Goal: Information Seeking & Learning: Understand process/instructions

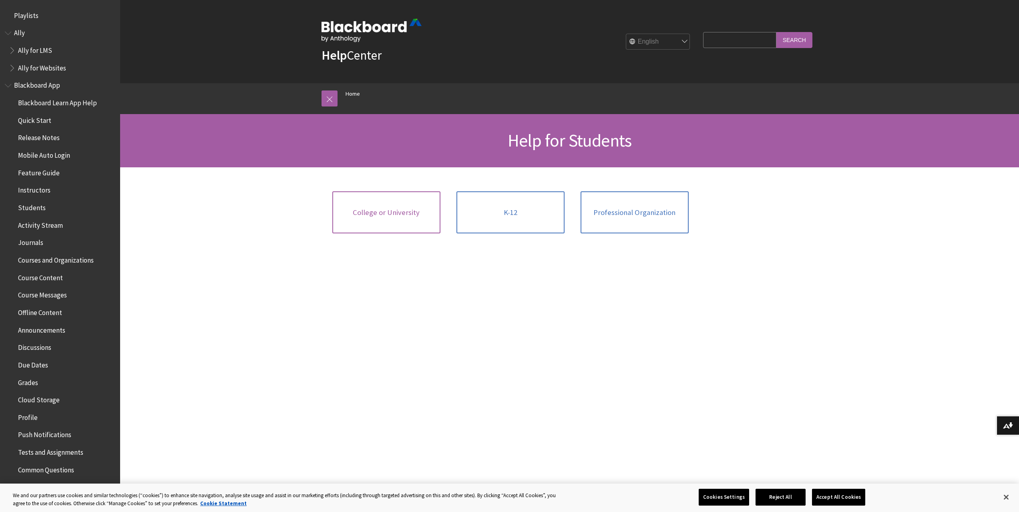
click at [409, 221] on link "College or University" at bounding box center [386, 212] width 108 height 42
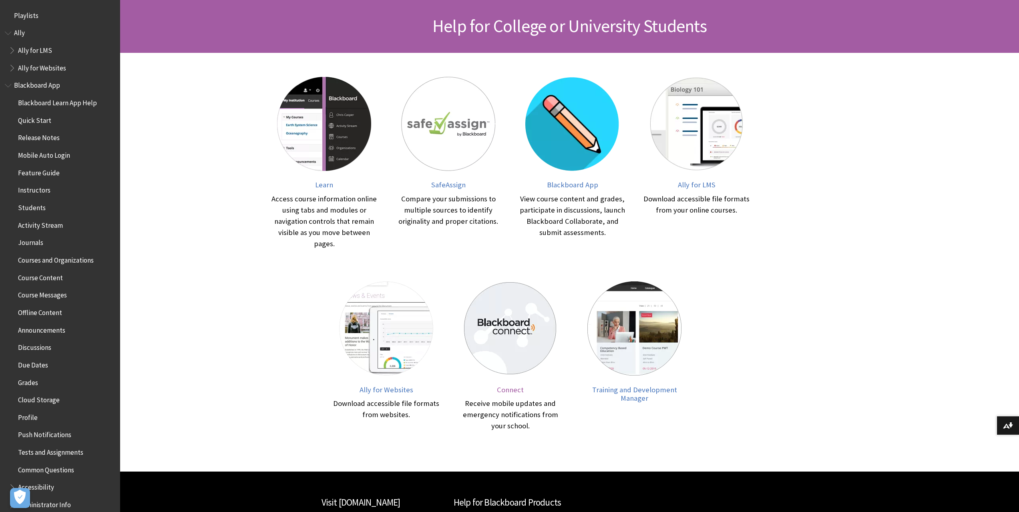
scroll to position [120, 0]
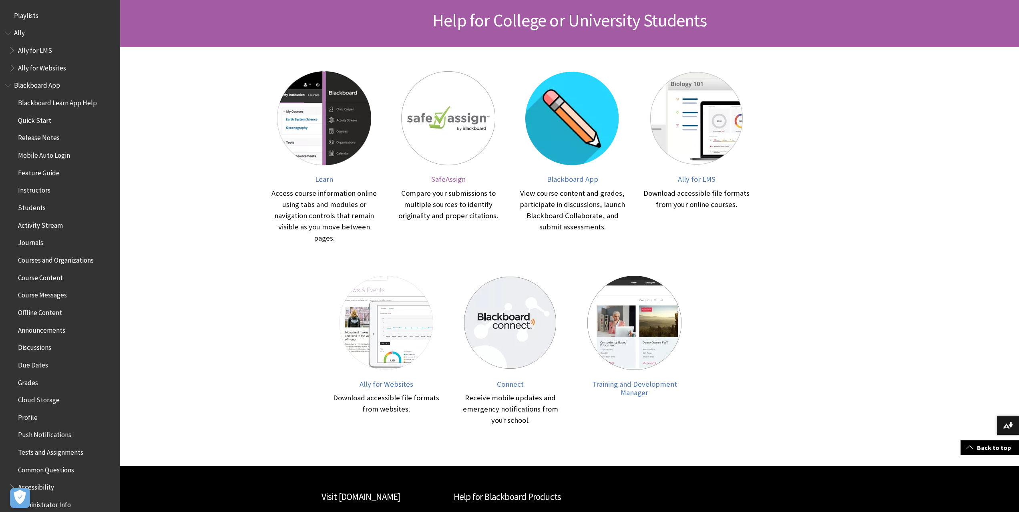
click at [463, 188] on div "Compare your submissions to multiple sources to identify originality and proper…" at bounding box center [448, 205] width 108 height 34
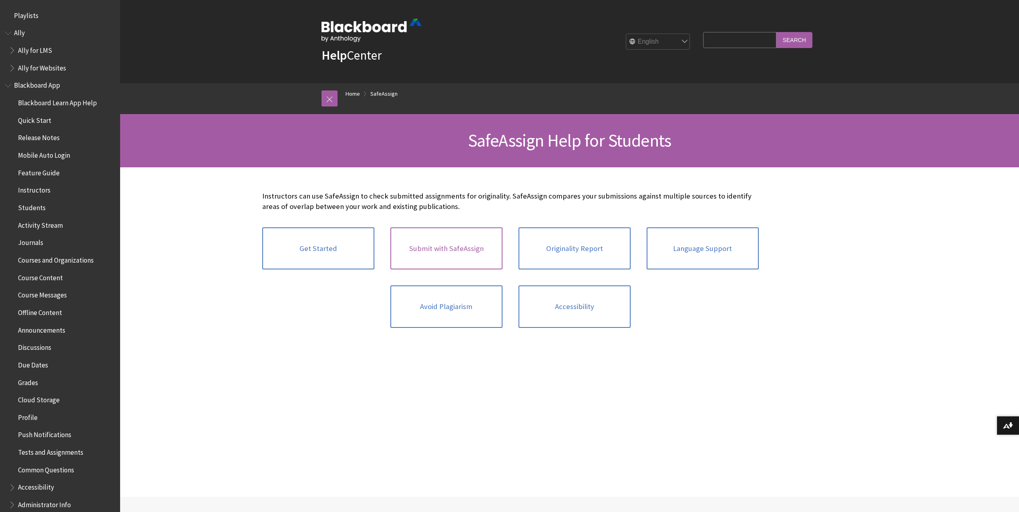
scroll to position [706, 0]
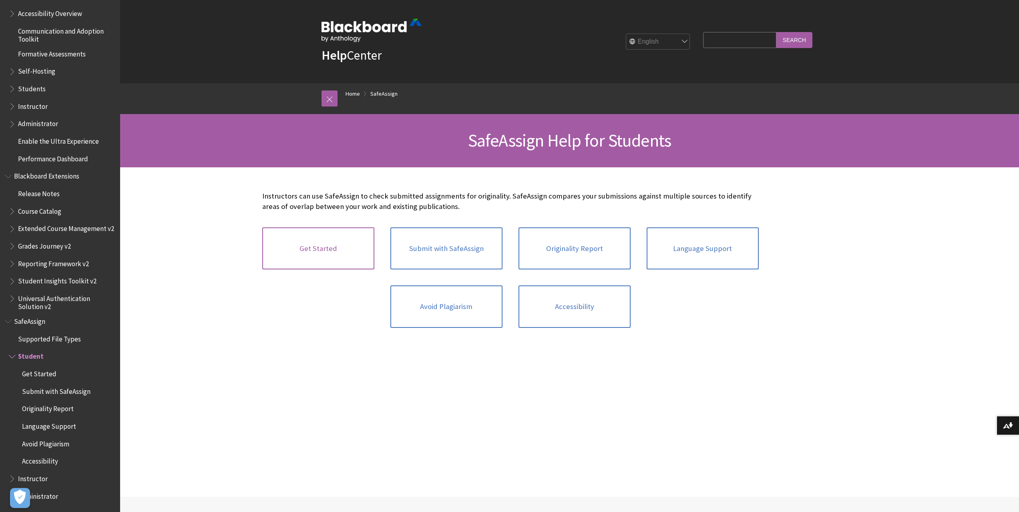
click at [326, 254] on link "Get Started" at bounding box center [318, 248] width 112 height 42
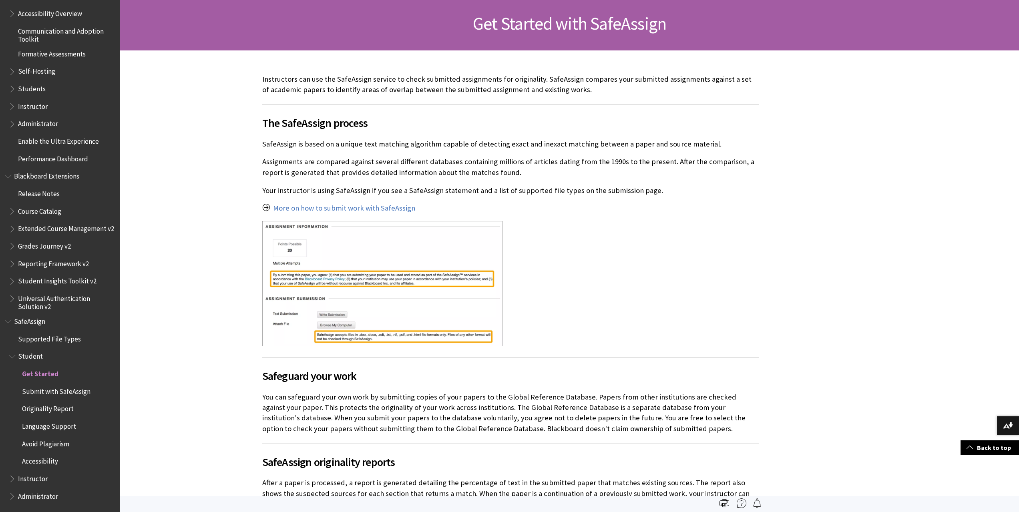
scroll to position [75, 0]
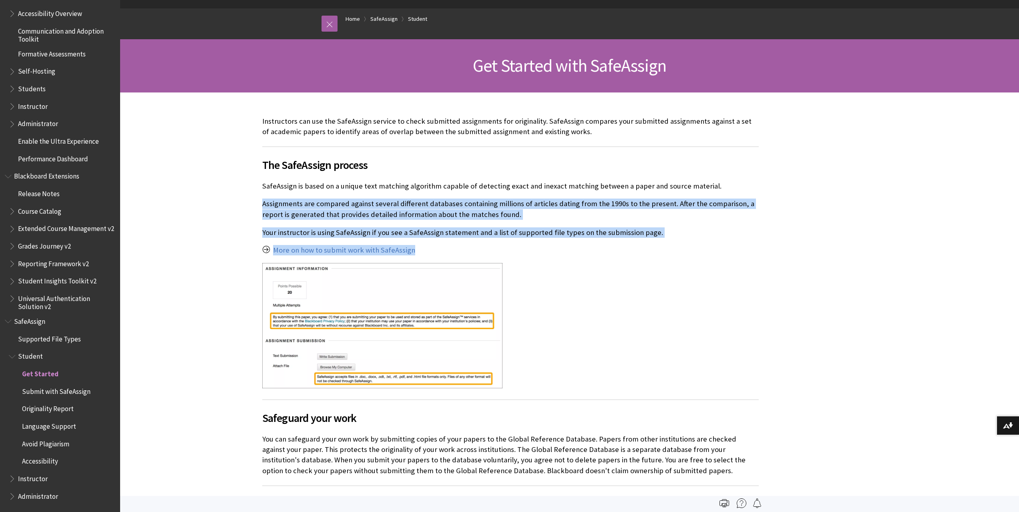
drag, startPoint x: 263, startPoint y: 203, endPoint x: 679, endPoint y: 251, distance: 418.2
click at [679, 251] on div "Instructors can use the SafeAssign service to check submitted assignments for o…" at bounding box center [510, 366] width 496 height 500
click at [679, 251] on p "More on how to submit work with SafeAssign" at bounding box center [510, 250] width 496 height 10
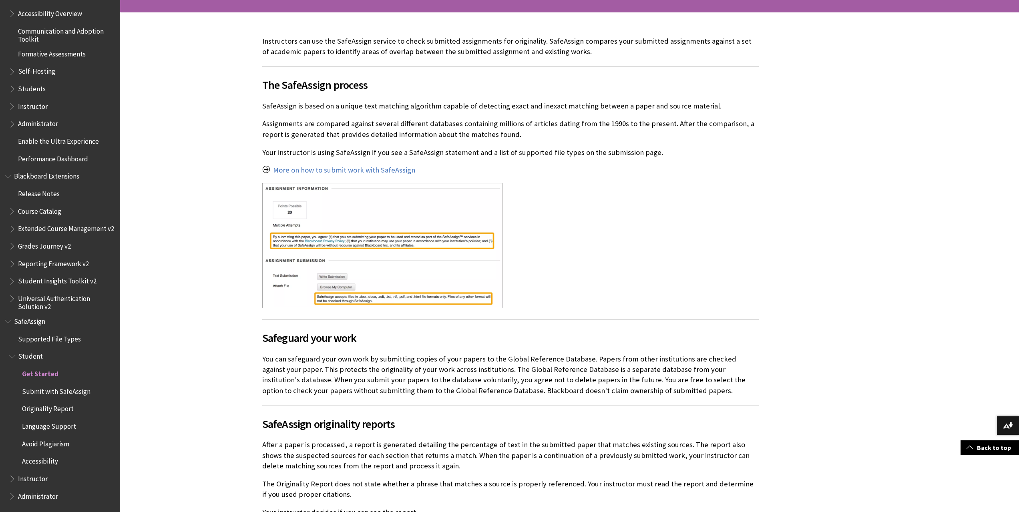
scroll to position [195, 0]
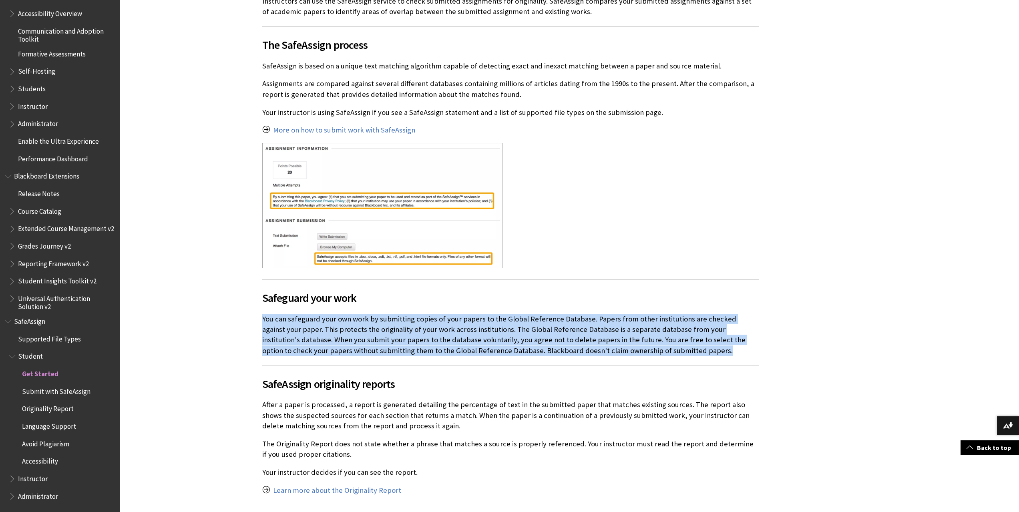
drag, startPoint x: 263, startPoint y: 318, endPoint x: 758, endPoint y: 351, distance: 496.6
click at [758, 351] on p "You can safeguard your own work by submitting copies of your papers to the Glob…" at bounding box center [510, 335] width 496 height 42
click at [522, 353] on p "You can safeguard your own work by submitting copies of your papers to the Glob…" at bounding box center [510, 335] width 496 height 42
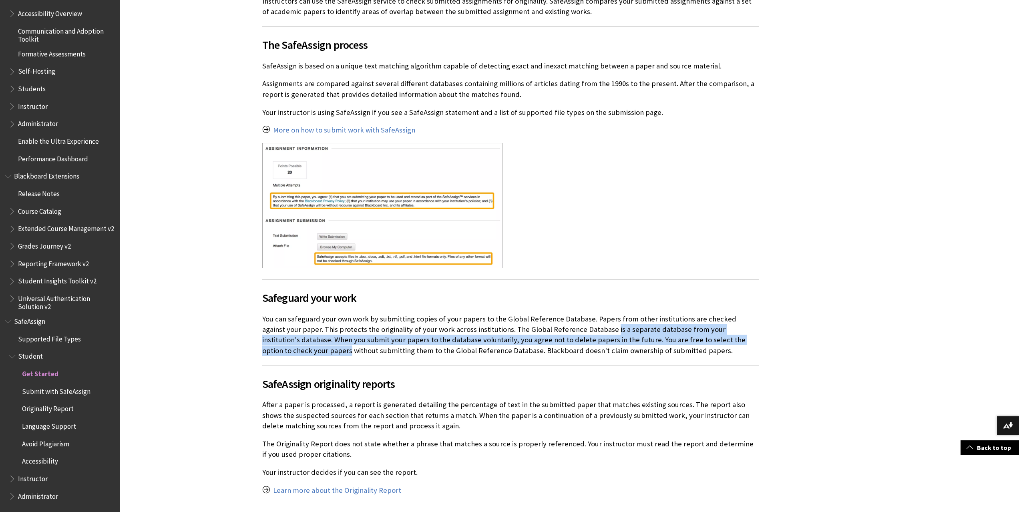
drag, startPoint x: 585, startPoint y: 329, endPoint x: 756, endPoint y: 341, distance: 171.4
click at [756, 341] on p "You can safeguard your own work by submitting copies of your papers to the Glob…" at bounding box center [510, 335] width 496 height 42
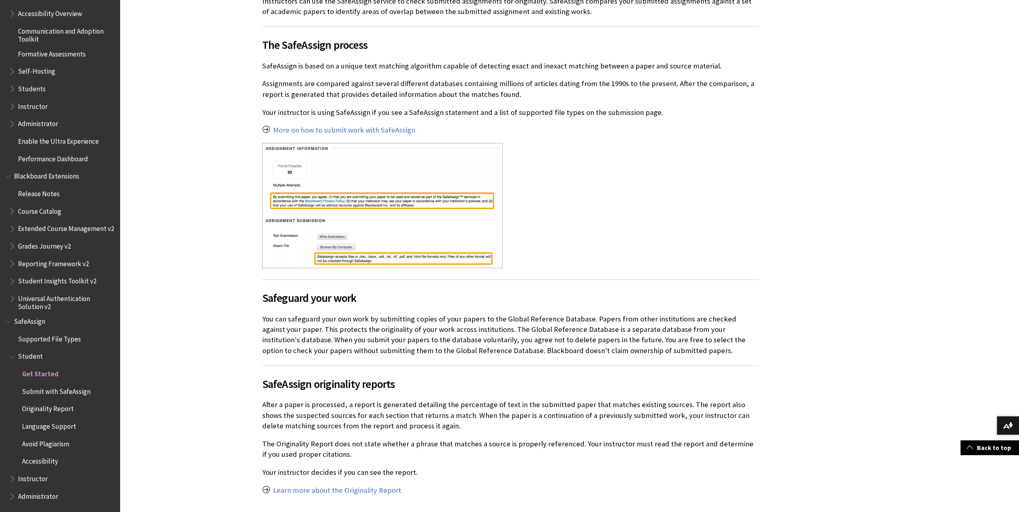
click at [494, 351] on p "You can safeguard your own work by submitting copies of your papers to the Glob…" at bounding box center [510, 335] width 496 height 42
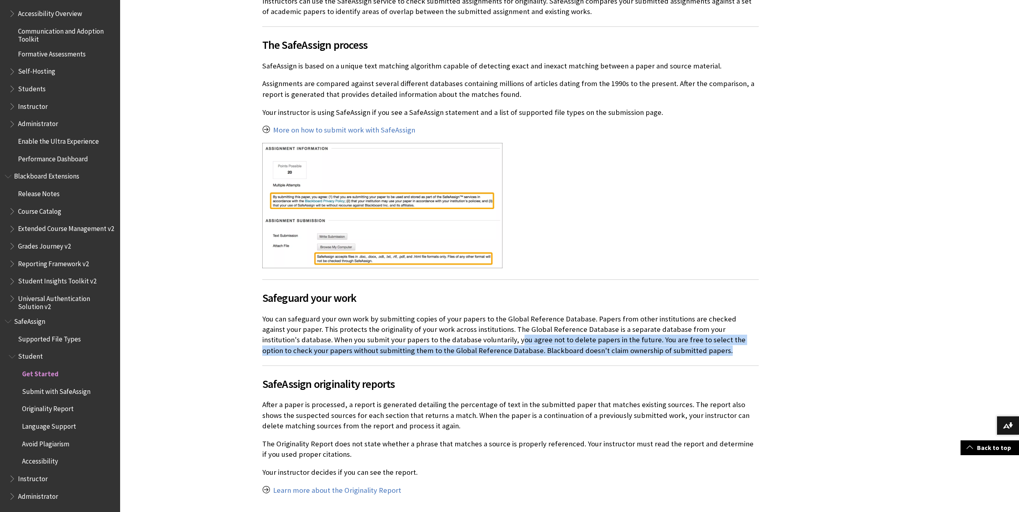
drag, startPoint x: 445, startPoint y: 343, endPoint x: 631, endPoint y: 350, distance: 186.3
click at [631, 350] on p "You can safeguard your own work by submitting copies of your papers to the Glob…" at bounding box center [510, 335] width 496 height 42
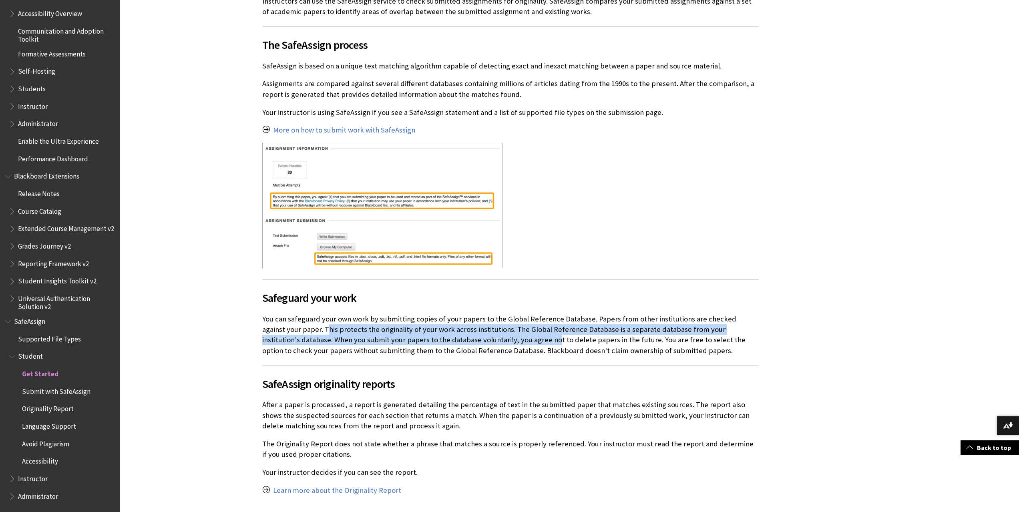
drag, startPoint x: 304, startPoint y: 330, endPoint x: 483, endPoint y: 336, distance: 179.4
click at [483, 336] on p "You can safeguard your own work by submitting copies of your papers to the Glob…" at bounding box center [510, 335] width 496 height 42
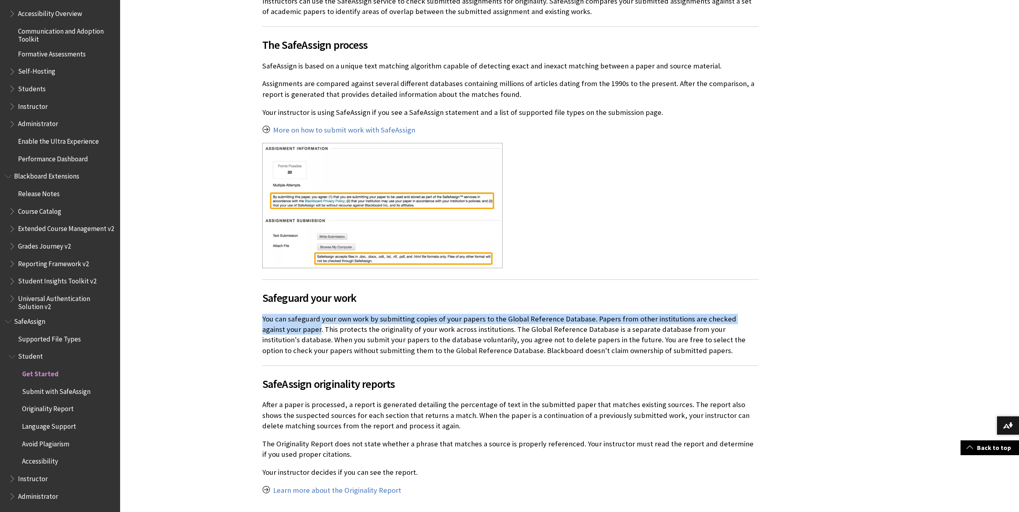
drag, startPoint x: 257, startPoint y: 319, endPoint x: 296, endPoint y: 333, distance: 41.0
click at [296, 333] on div "Instructors can use the SafeAssign service to check submitted assignments for o…" at bounding box center [510, 245] width 512 height 547
click at [296, 333] on p "You can safeguard your own work by submitting copies of your papers to the Glob…" at bounding box center [510, 335] width 496 height 42
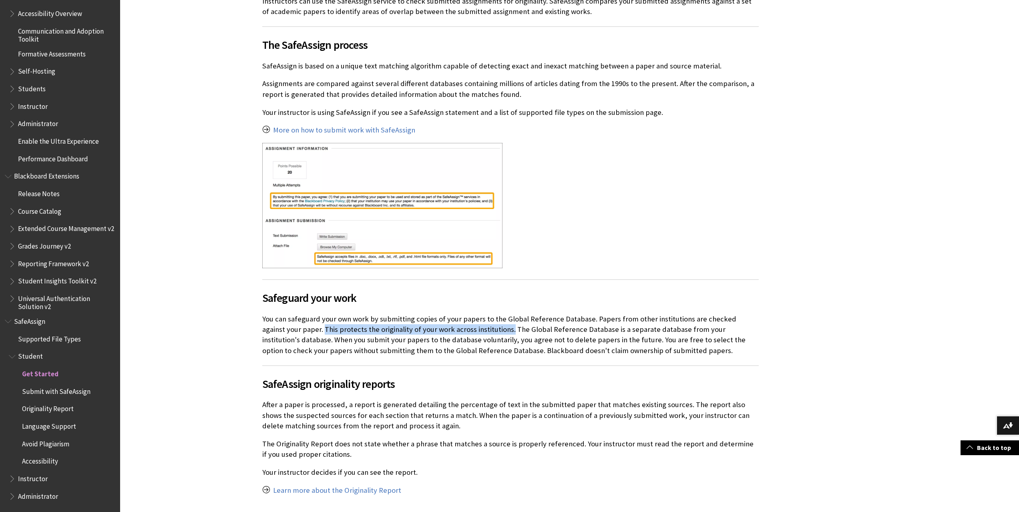
drag, startPoint x: 299, startPoint y: 327, endPoint x: 486, endPoint y: 330, distance: 186.9
click at [486, 330] on p "You can safeguard your own work by submitting copies of your papers to the Glob…" at bounding box center [510, 335] width 496 height 42
click at [544, 334] on p "You can safeguard your own work by submitting copies of your papers to the Glob…" at bounding box center [510, 335] width 496 height 42
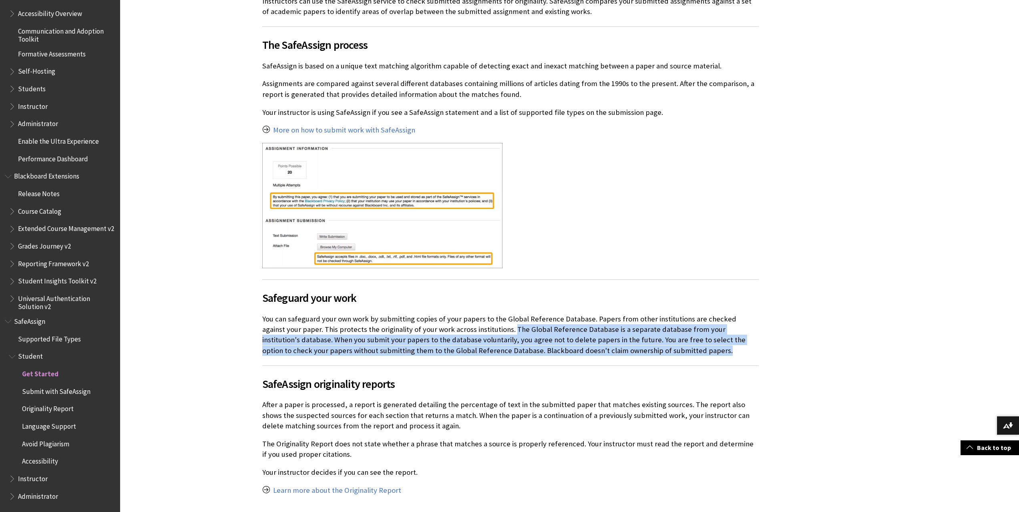
drag, startPoint x: 487, startPoint y: 327, endPoint x: 629, endPoint y: 352, distance: 143.8
click at [629, 352] on p "You can safeguard your own work by submitting copies of your papers to the Glob…" at bounding box center [510, 335] width 496 height 42
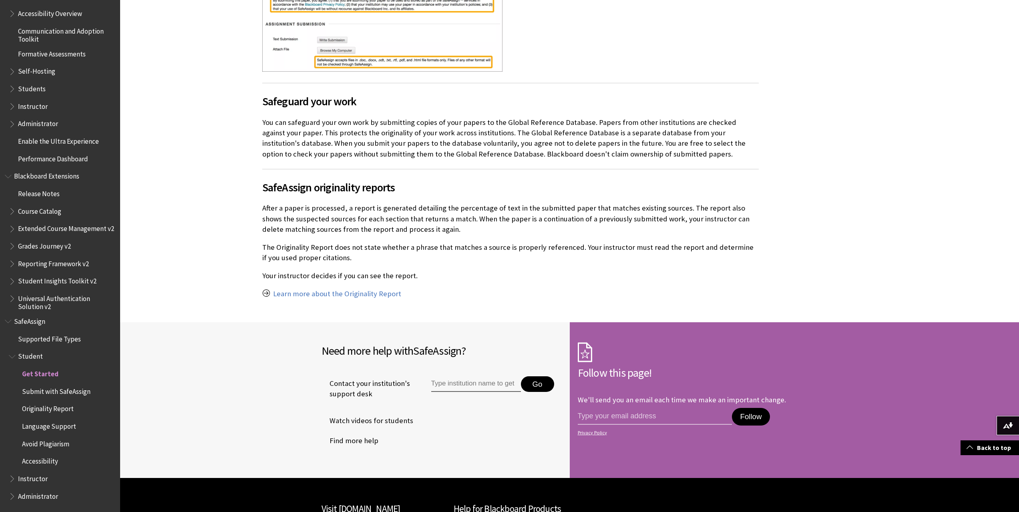
scroll to position [395, 0]
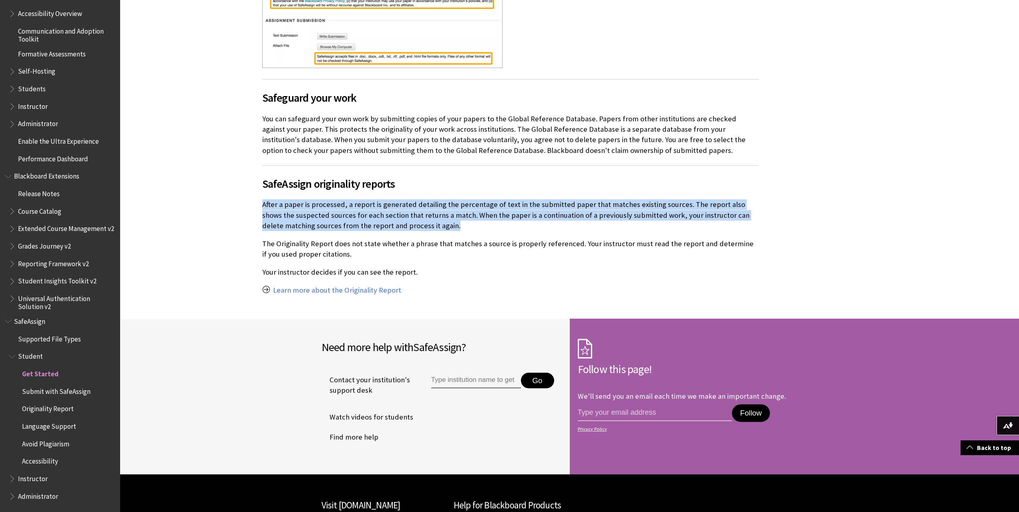
drag, startPoint x: 261, startPoint y: 203, endPoint x: 664, endPoint y: 226, distance: 403.3
click at [664, 226] on div "Instructors can use the SafeAssign service to check submitted assignments for o…" at bounding box center [510, 45] width 512 height 547
click at [664, 226] on p "After a paper is processed, a report is generated detailing the percentage of t…" at bounding box center [510, 215] width 496 height 32
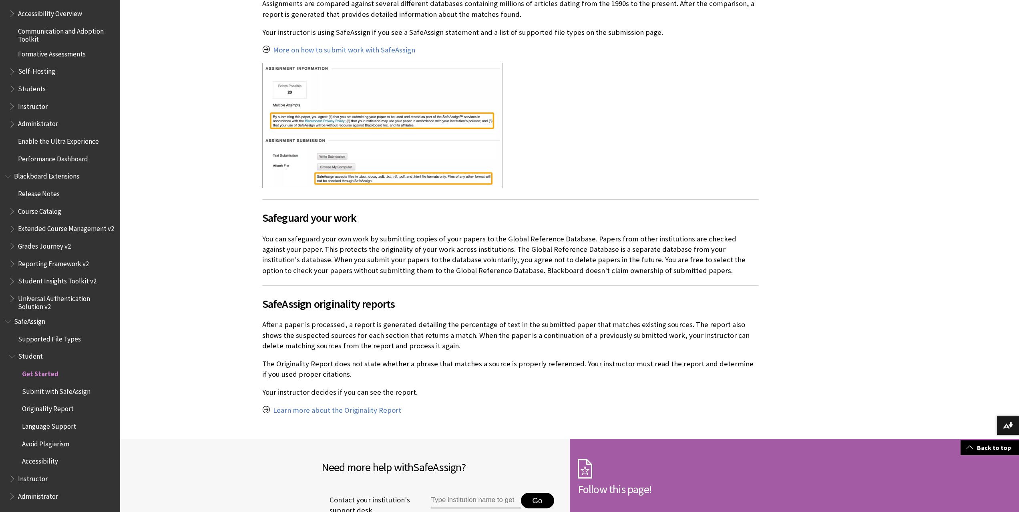
scroll to position [315, 0]
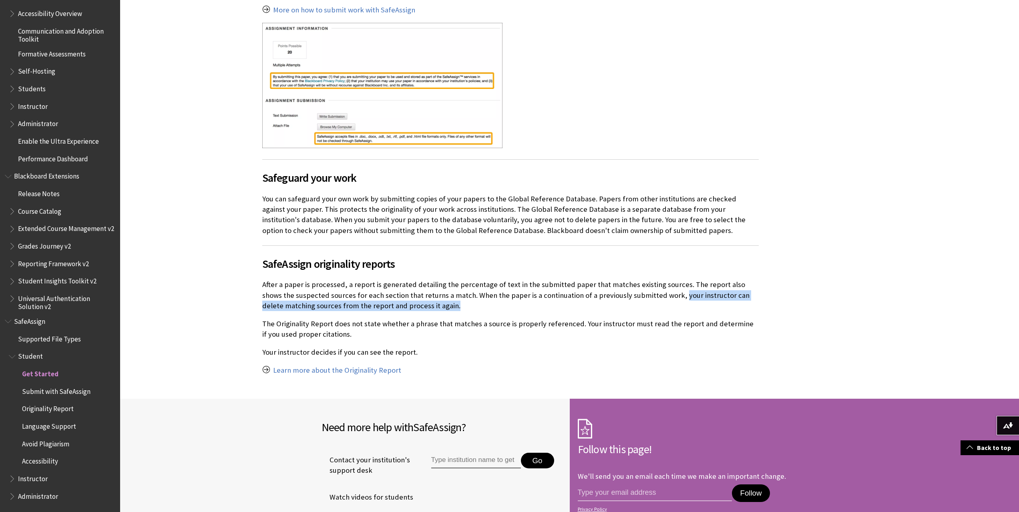
drag, startPoint x: 644, startPoint y: 298, endPoint x: 400, endPoint y: 303, distance: 243.4
click at [400, 303] on p "After a paper is processed, a report is generated detailing the percentage of t…" at bounding box center [510, 295] width 496 height 32
click at [393, 304] on p "After a paper is processed, a report is generated detailing the percentage of t…" at bounding box center [510, 295] width 496 height 32
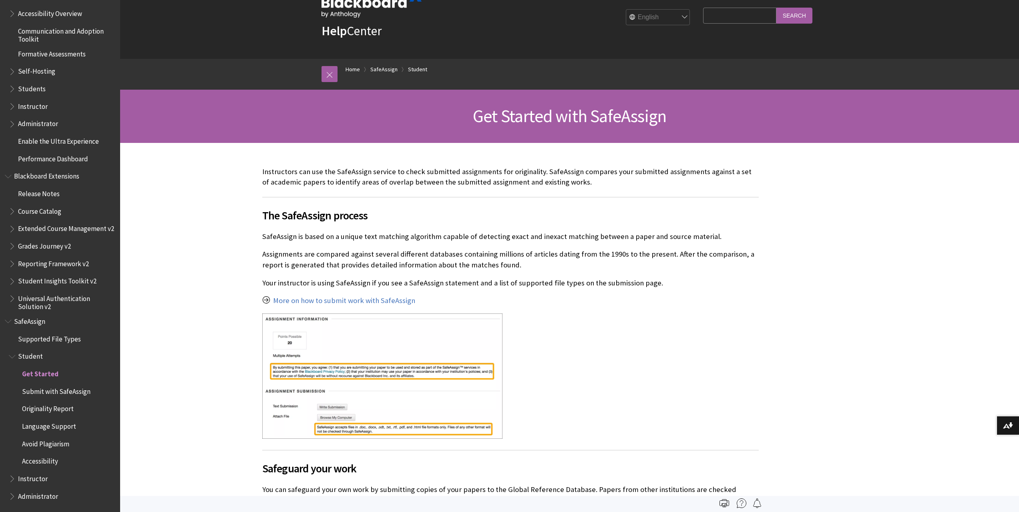
scroll to position [0, 0]
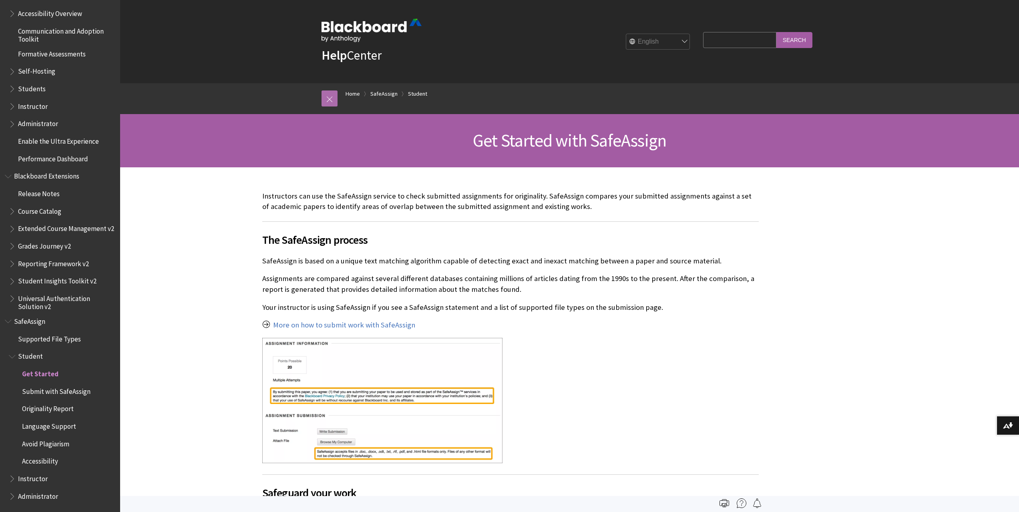
click at [331, 93] on link at bounding box center [329, 98] width 16 height 16
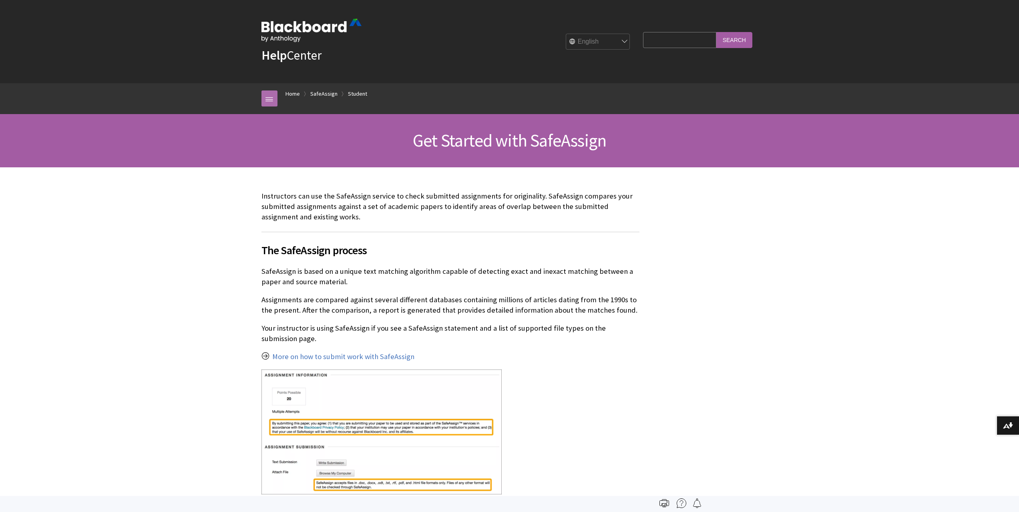
click at [262, 96] on link at bounding box center [269, 98] width 16 height 16
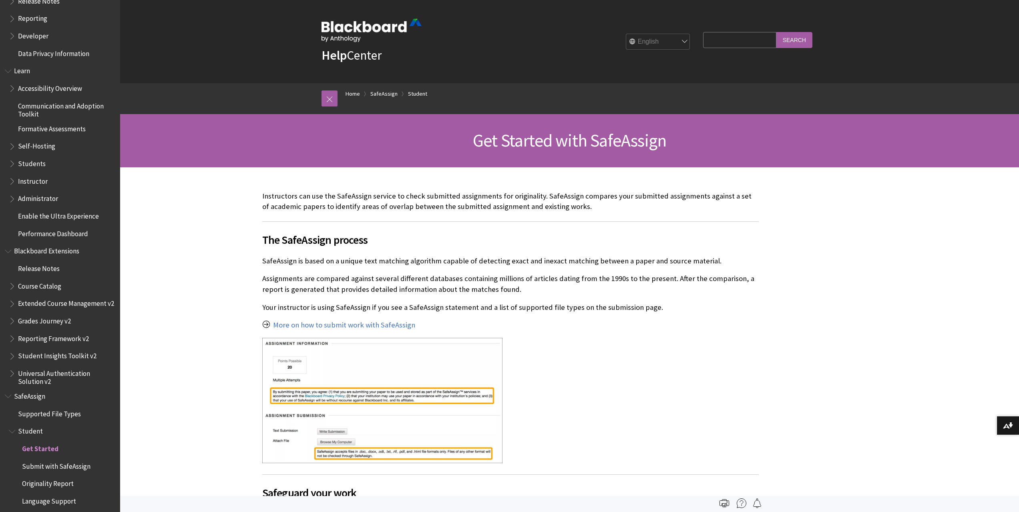
scroll to position [706, 0]
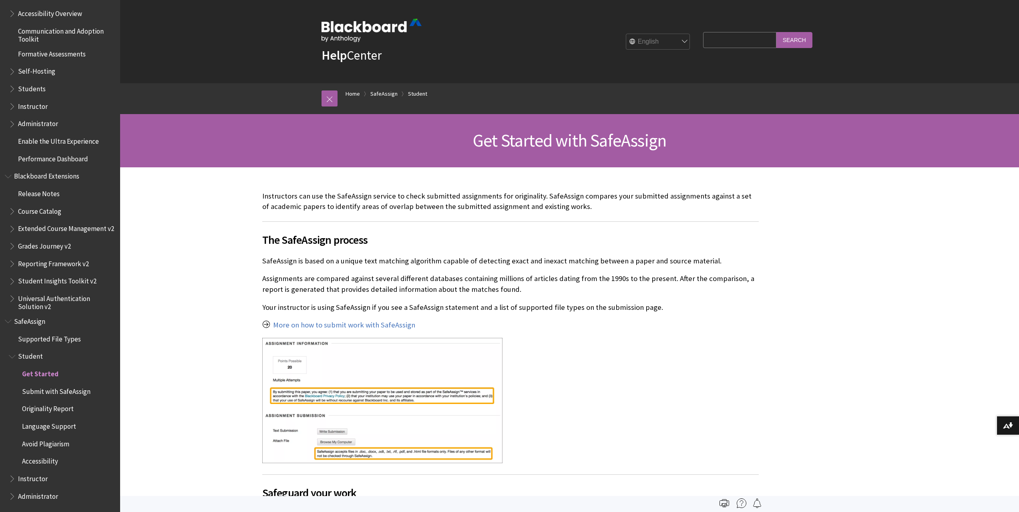
click at [65, 392] on span "Submit with SafeAssign" at bounding box center [56, 390] width 68 height 11
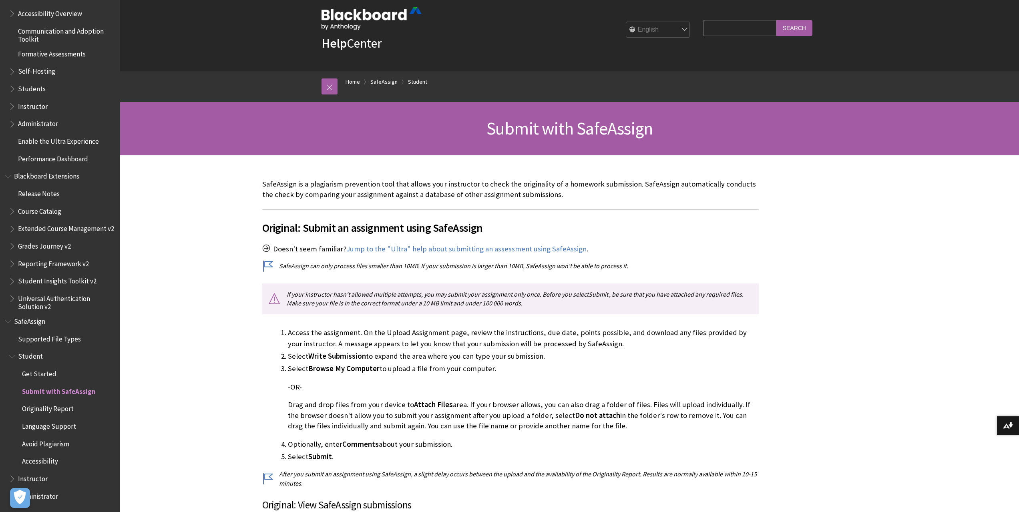
scroll to position [40, 0]
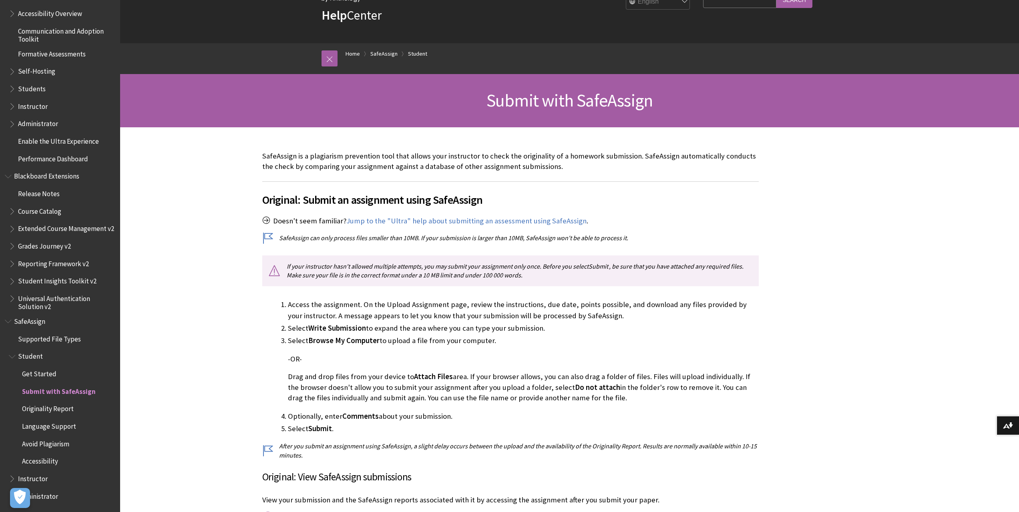
click at [266, 237] on p "SafeAssign can only process files smaller than 10MB. If your submission is larg…" at bounding box center [510, 237] width 496 height 9
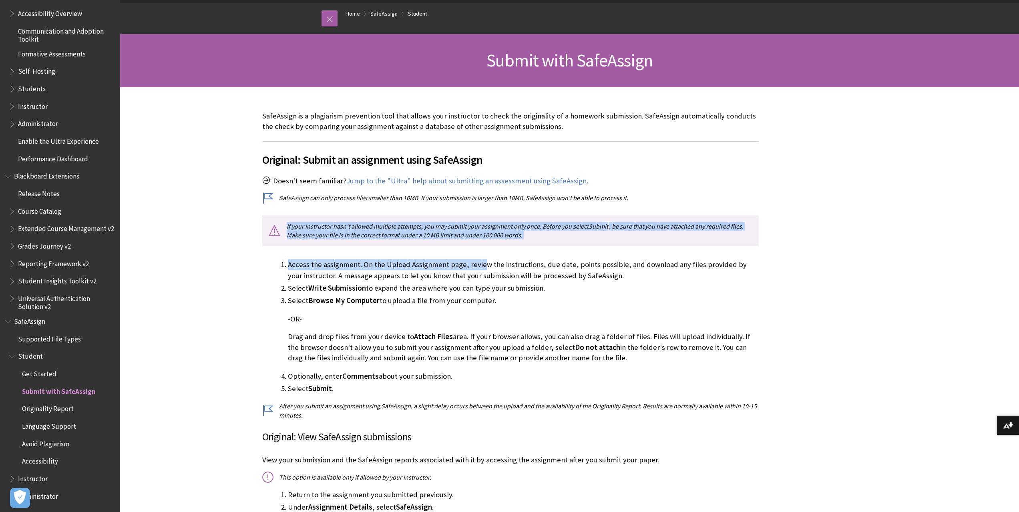
drag, startPoint x: 283, startPoint y: 227, endPoint x: 479, endPoint y: 246, distance: 197.1
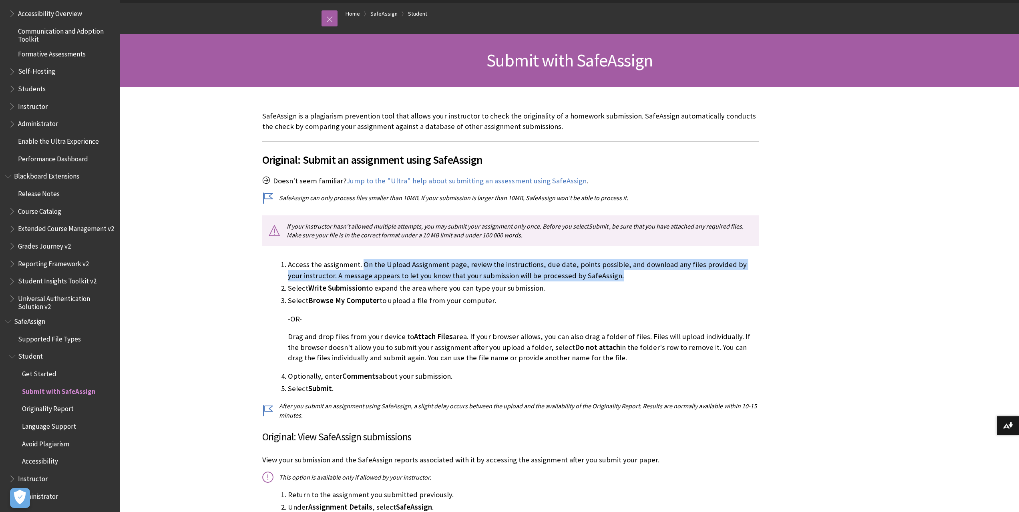
drag, startPoint x: 363, startPoint y: 265, endPoint x: 602, endPoint y: 277, distance: 238.8
click at [602, 277] on li "Access the assignment. On the Upload Assignment page, review the instructions, …" at bounding box center [523, 270] width 471 height 22
drag, startPoint x: 288, startPoint y: 287, endPoint x: 542, endPoint y: 293, distance: 254.2
click at [542, 293] on li "Select Write Submission to expand the area where you can type your submission." at bounding box center [523, 288] width 471 height 11
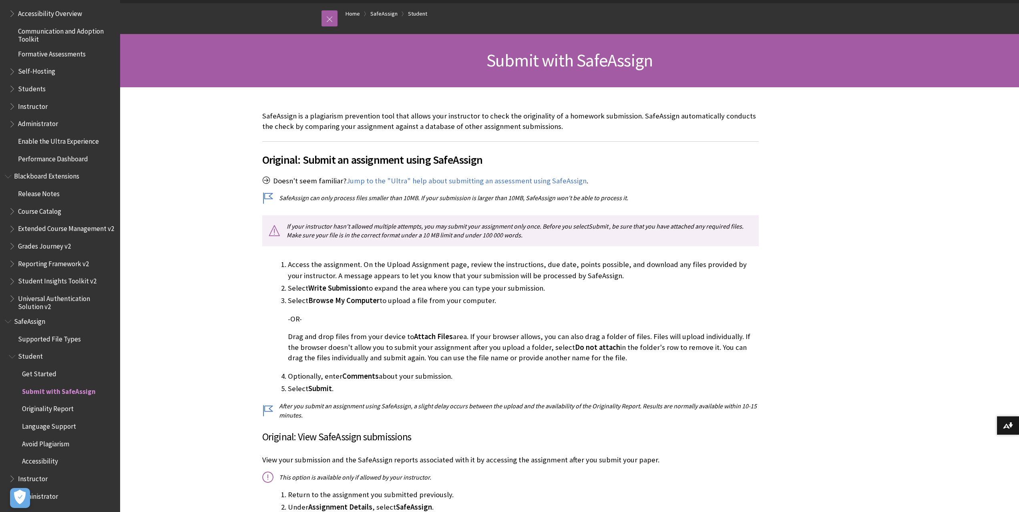
drag, startPoint x: 287, startPoint y: 301, endPoint x: 491, endPoint y: 305, distance: 203.4
click at [491, 305] on li "Select Browse My Computer to upload a file from your computer. -OR- Drag and dr…" at bounding box center [523, 329] width 471 height 68
click at [491, 304] on li "Select Browse My Computer to upload a file from your computer. -OR- Drag and dr…" at bounding box center [523, 329] width 471 height 68
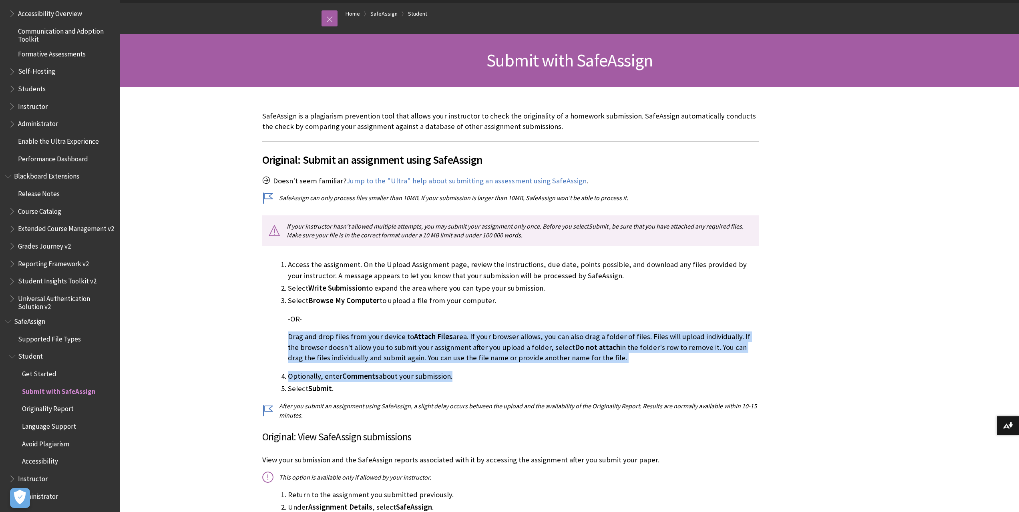
drag, startPoint x: 326, startPoint y: 335, endPoint x: 452, endPoint y: 376, distance: 132.5
click at [452, 376] on ol "Access the assignment. On the Upload Assignment page, review the instructions, …" at bounding box center [510, 326] width 496 height 135
drag, startPoint x: 341, startPoint y: 358, endPoint x: 298, endPoint y: 349, distance: 43.7
click at [340, 357] on p "Drag and drop files from your device to Attach Files area. If your browser allo…" at bounding box center [523, 347] width 471 height 32
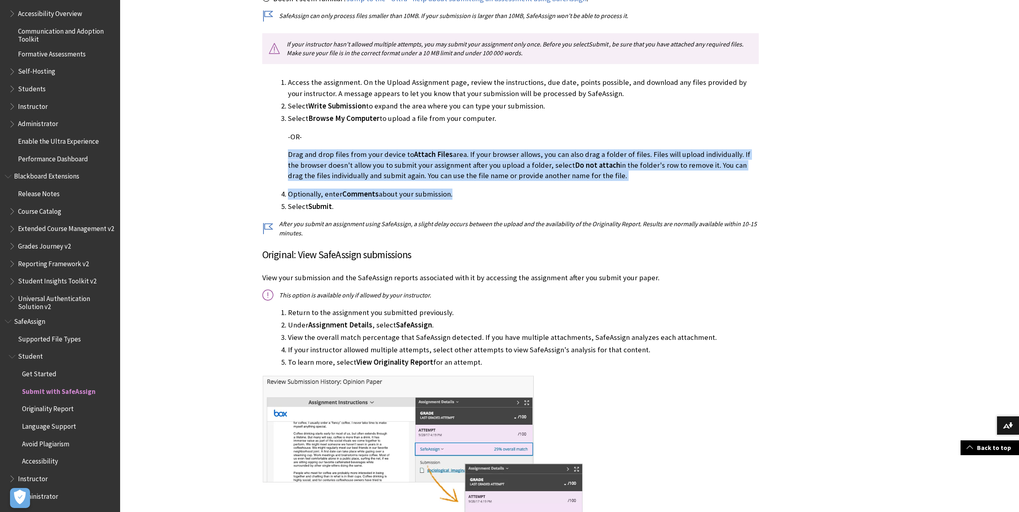
scroll to position [280, 0]
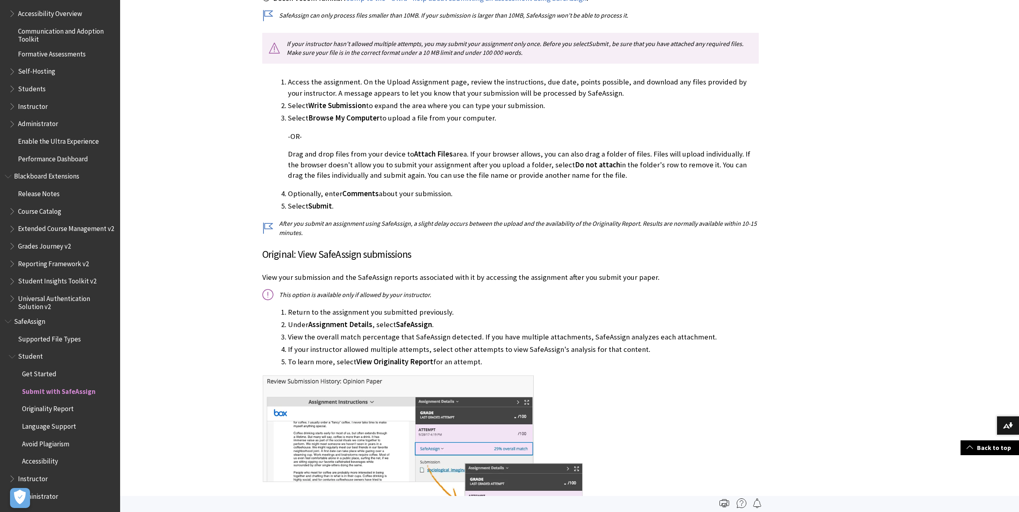
scroll to position [200, 0]
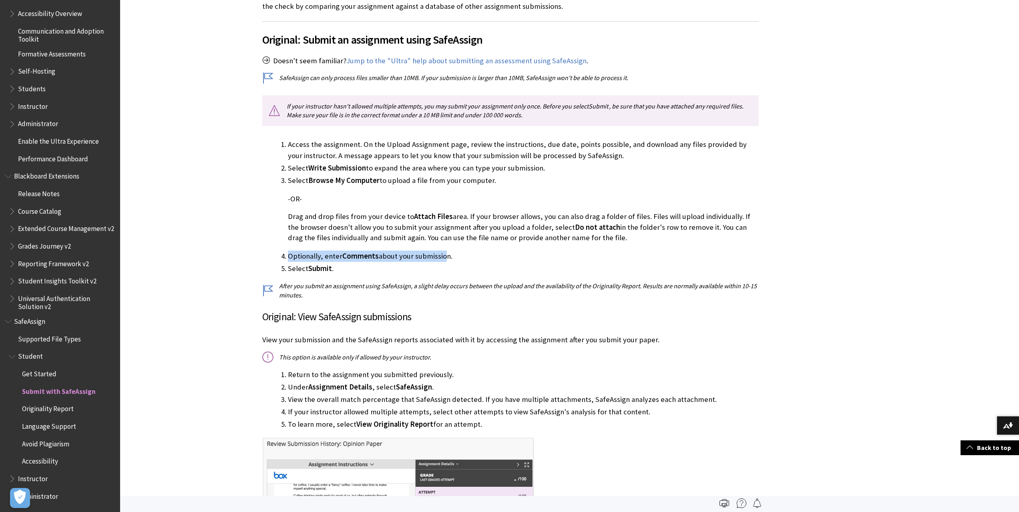
drag, startPoint x: 289, startPoint y: 258, endPoint x: 446, endPoint y: 258, distance: 156.9
click at [446, 258] on li "Optionally, enter Comments about your submission." at bounding box center [523, 256] width 471 height 11
click at [447, 258] on li "Optionally, enter Comments about your submission." at bounding box center [523, 256] width 471 height 11
drag, startPoint x: 454, startPoint y: 259, endPoint x: 287, endPoint y: 251, distance: 167.1
click at [288, 251] on li "Optionally, enter Comments about your submission." at bounding box center [523, 256] width 471 height 11
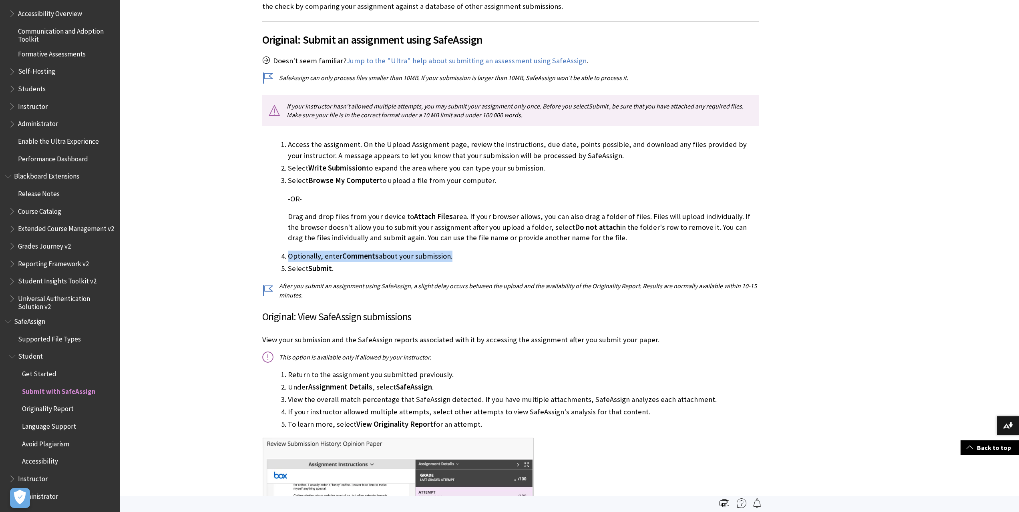
click at [303, 261] on li "Optionally, enter Comments about your submission." at bounding box center [523, 256] width 471 height 11
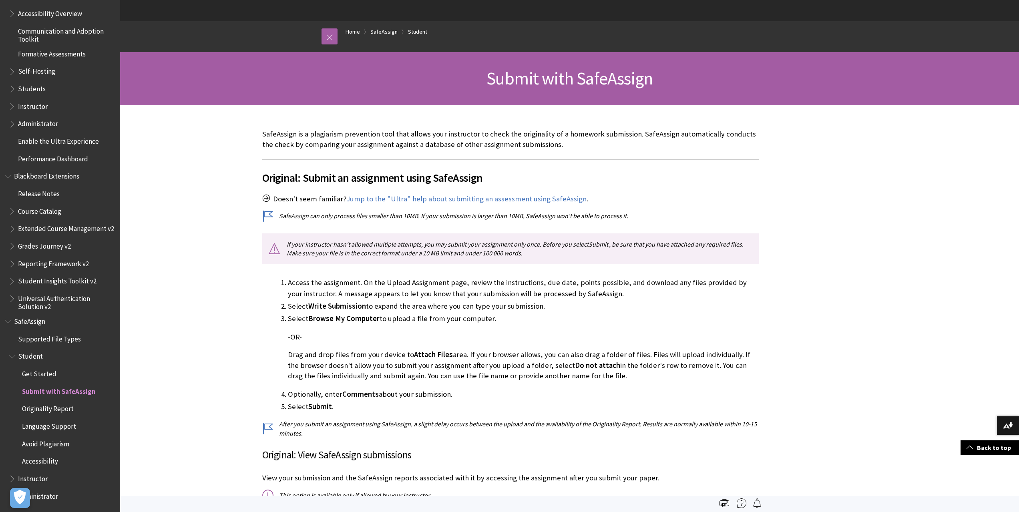
scroll to position [0, 0]
